Goal: Task Accomplishment & Management: Manage account settings

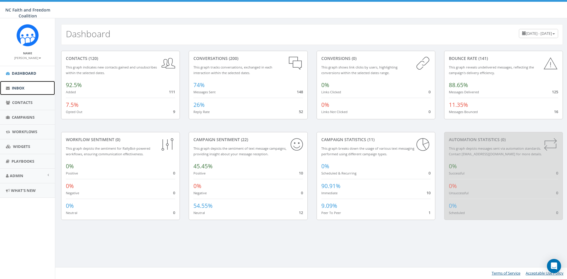
click at [20, 86] on span "Inbox" at bounding box center [18, 87] width 13 height 5
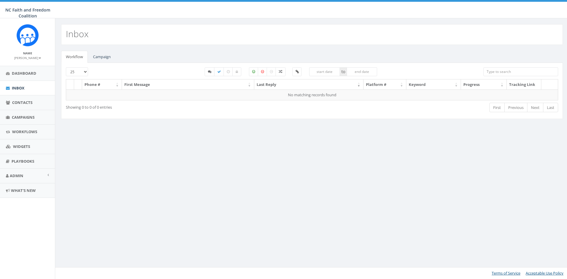
select select
click at [104, 57] on link "Campaign" at bounding box center [101, 57] width 27 height 12
